Goal: Task Accomplishment & Management: Use online tool/utility

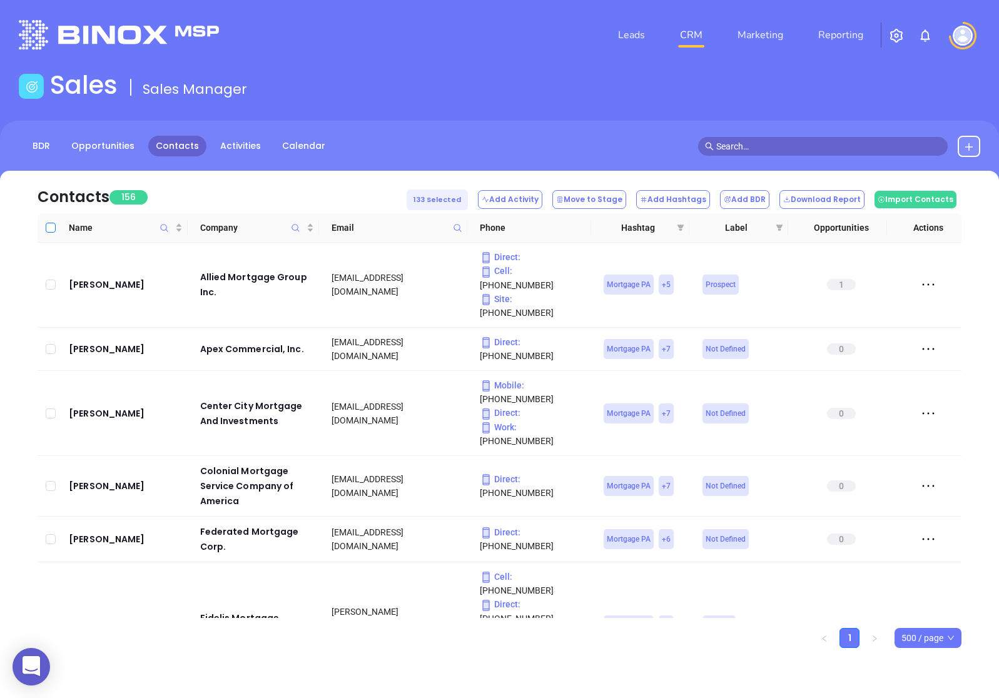
checkbox input "true"
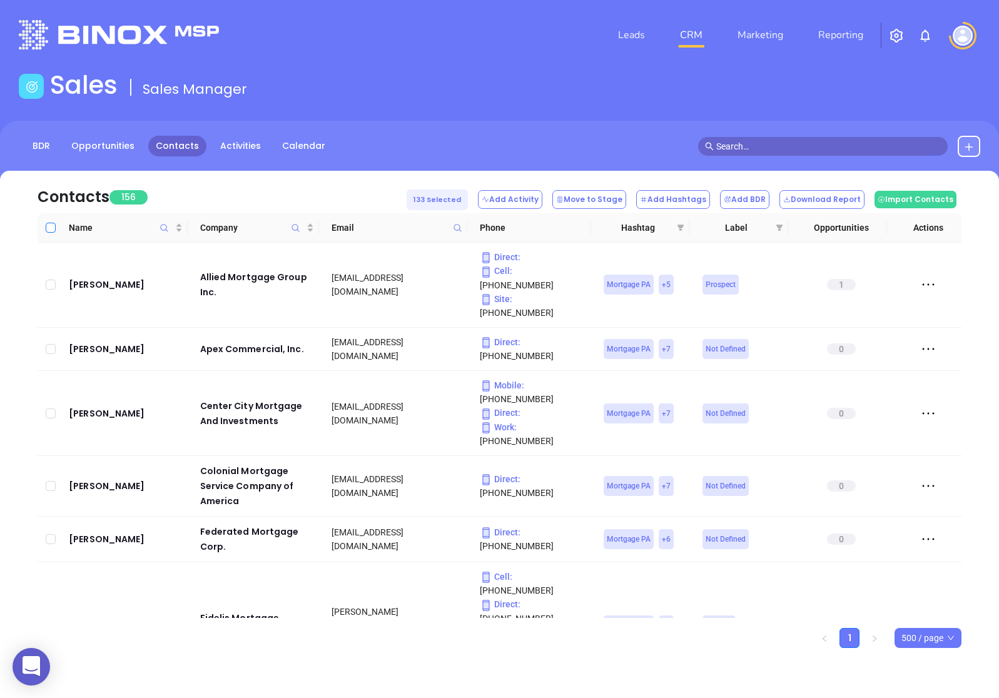
checkbox input "true"
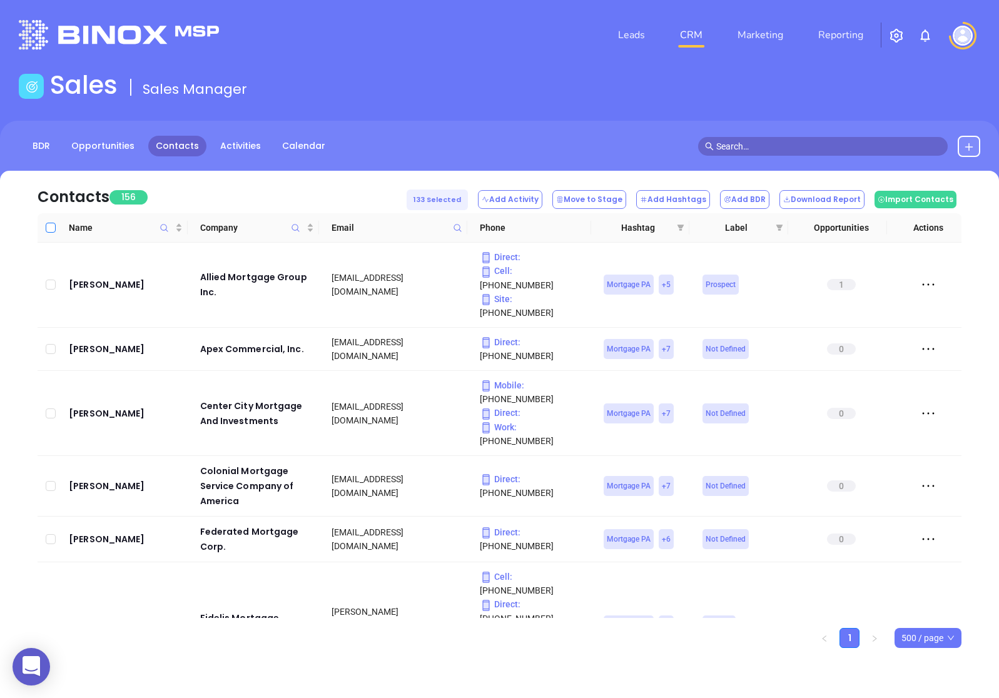
checkbox input "true"
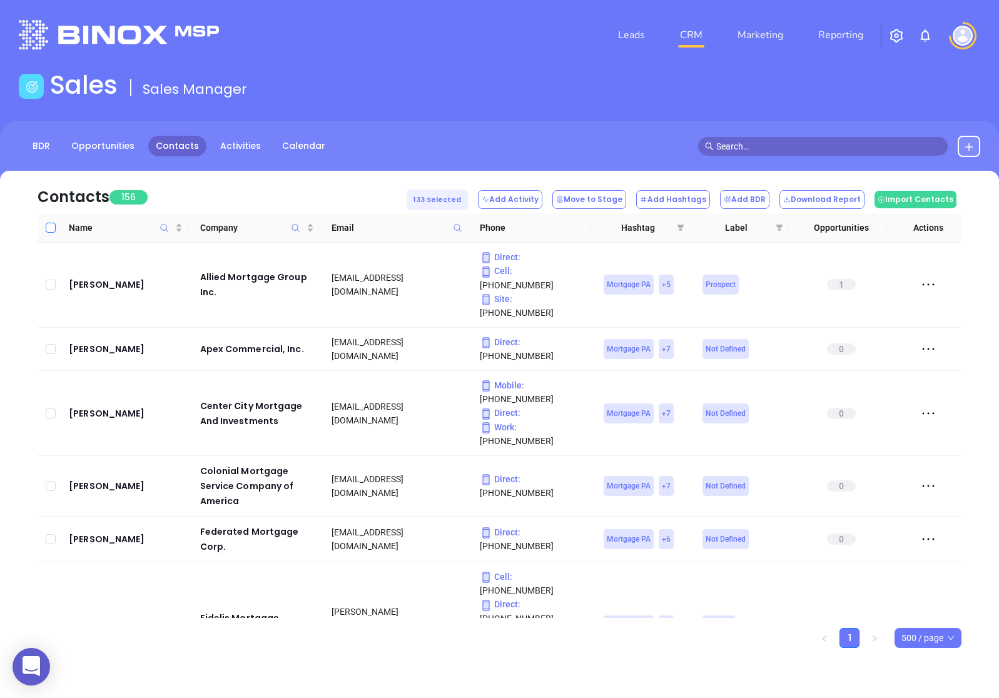
checkbox input "true"
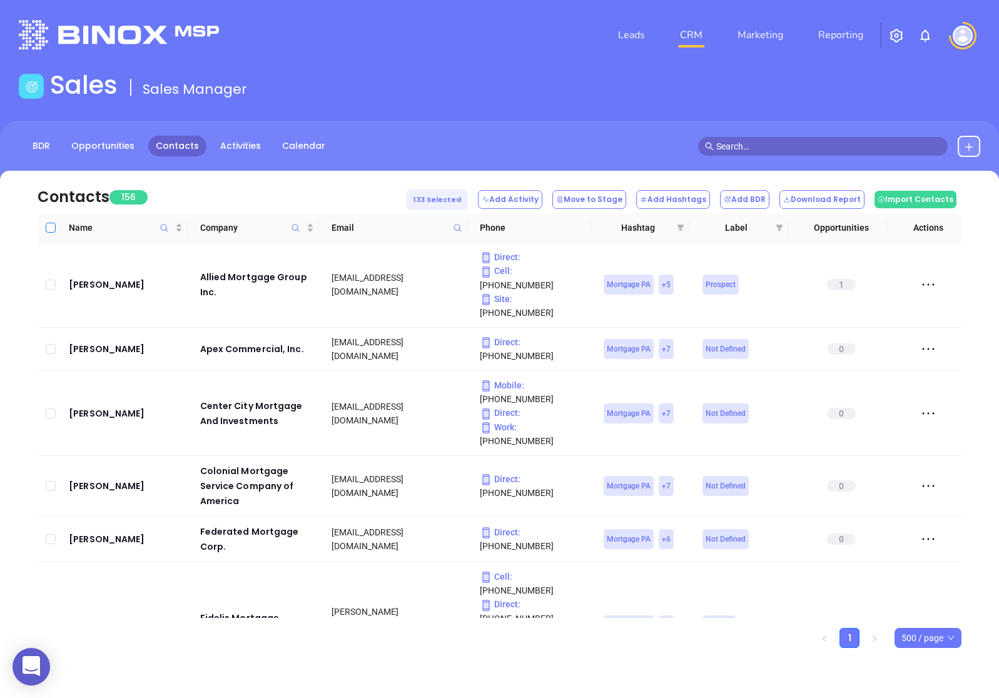
checkbox input "true"
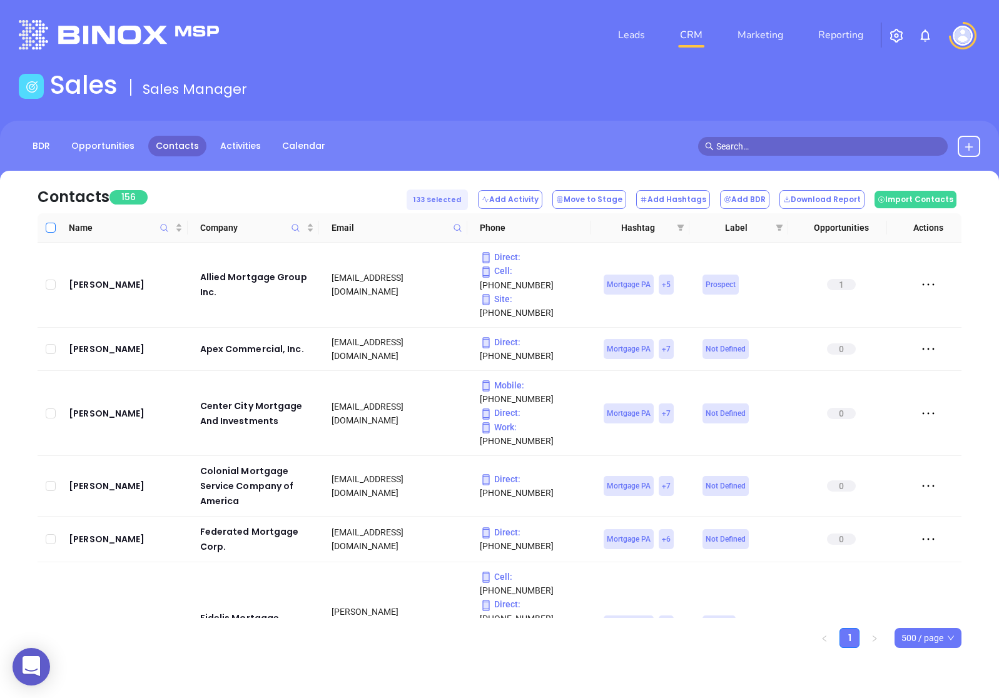
checkbox input "true"
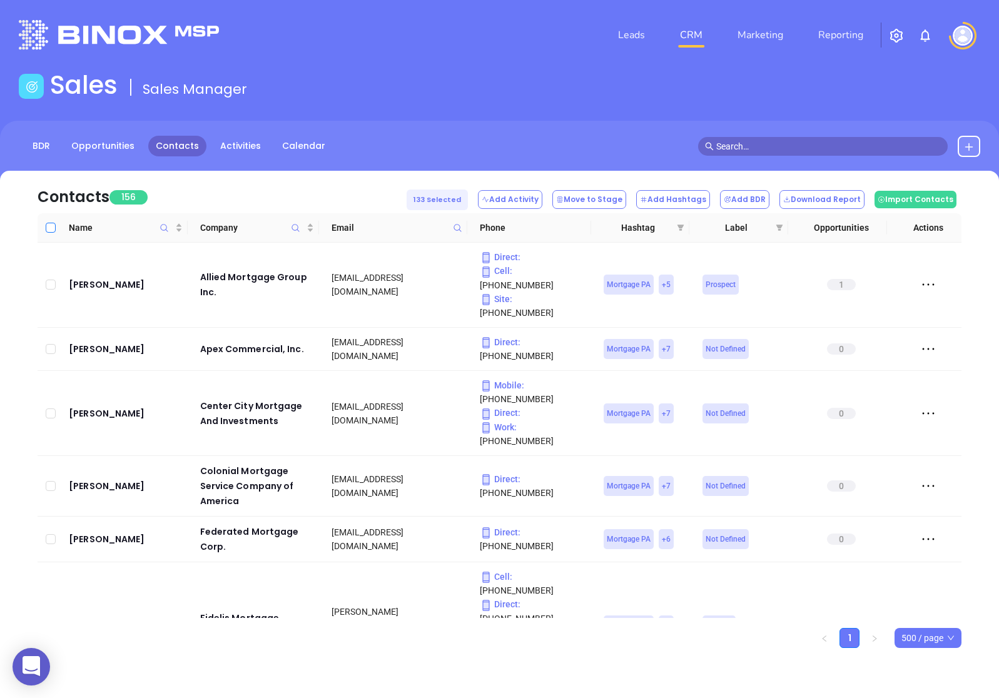
checkbox input "true"
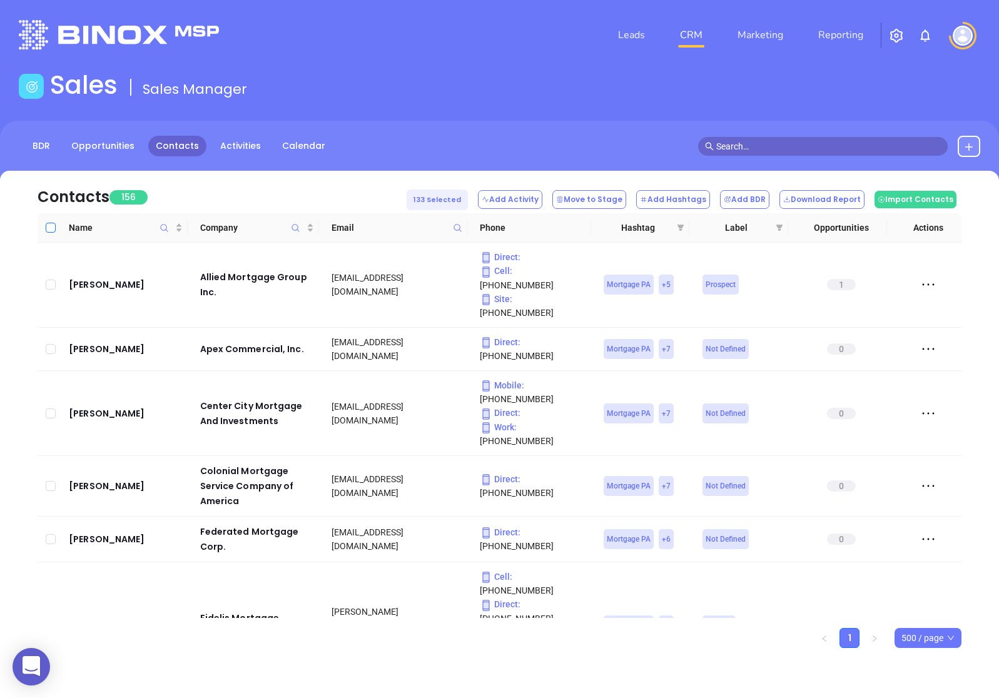
checkbox input "true"
click at [836, 206] on button "Download Report" at bounding box center [821, 199] width 85 height 19
